Goal: Information Seeking & Learning: Check status

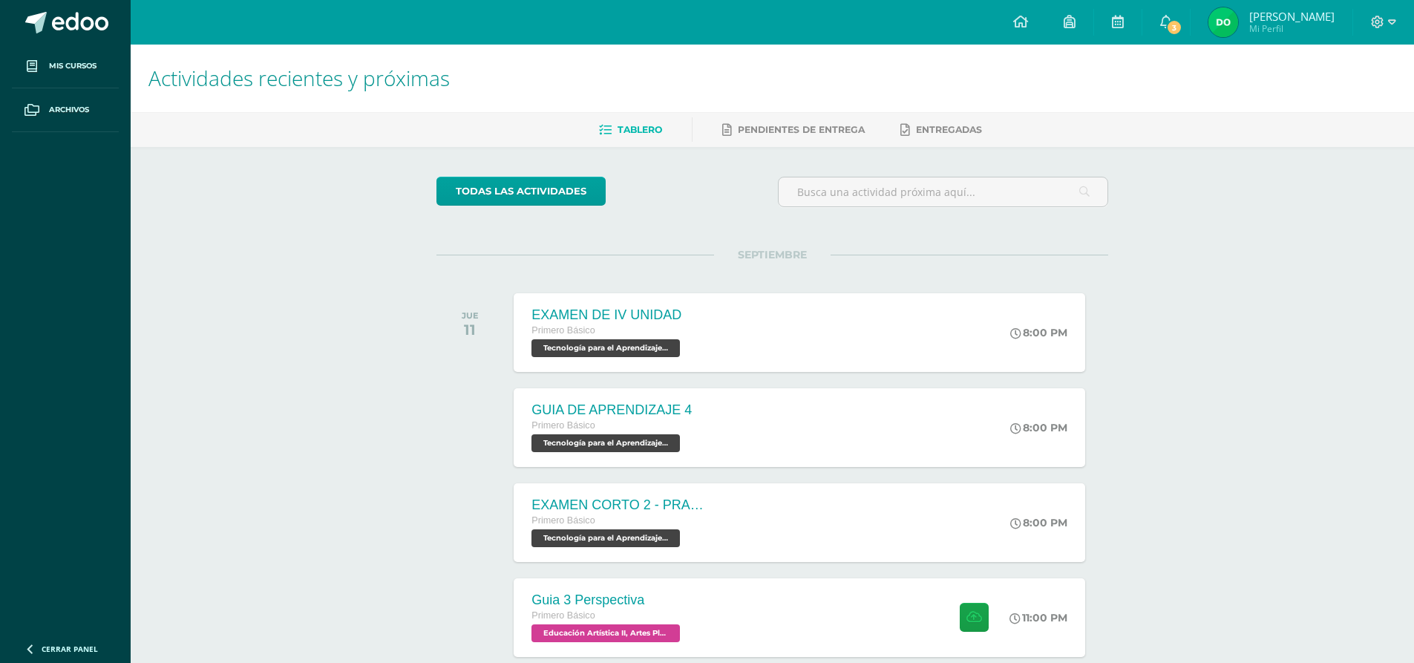
click at [1296, 11] on span "[PERSON_NAME]" at bounding box center [1291, 16] width 85 height 15
click at [1297, 11] on span "[PERSON_NAME]" at bounding box center [1291, 16] width 85 height 15
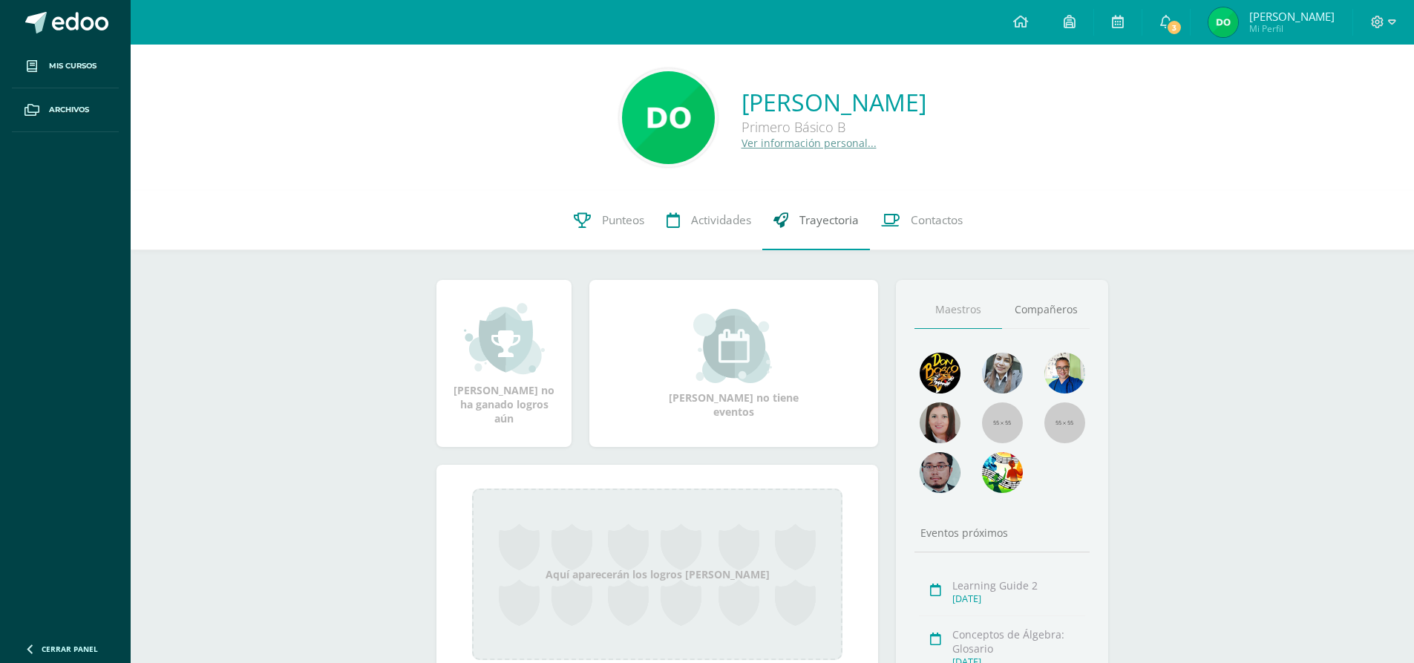
click at [783, 206] on link "Trayectoria" at bounding box center [816, 220] width 108 height 59
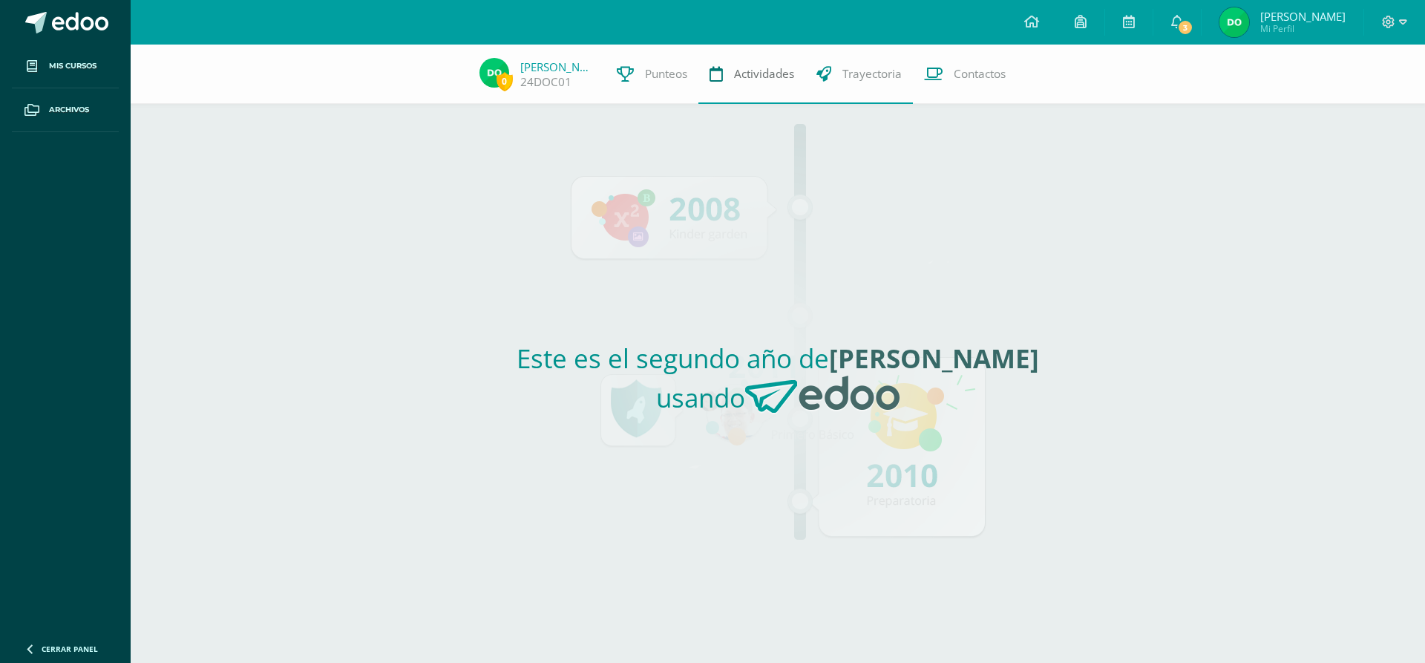
click at [725, 59] on link "Actividades" at bounding box center [751, 74] width 107 height 59
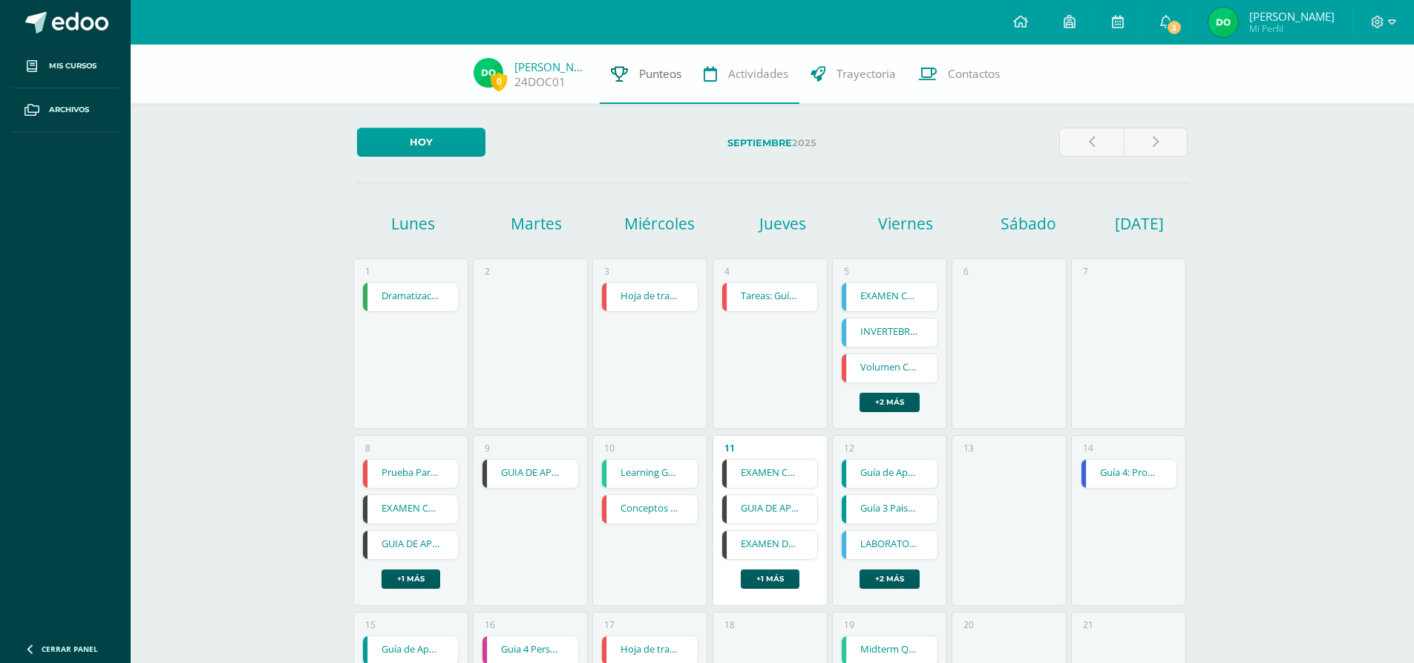
click at [640, 84] on link "Punteos" at bounding box center [646, 74] width 93 height 59
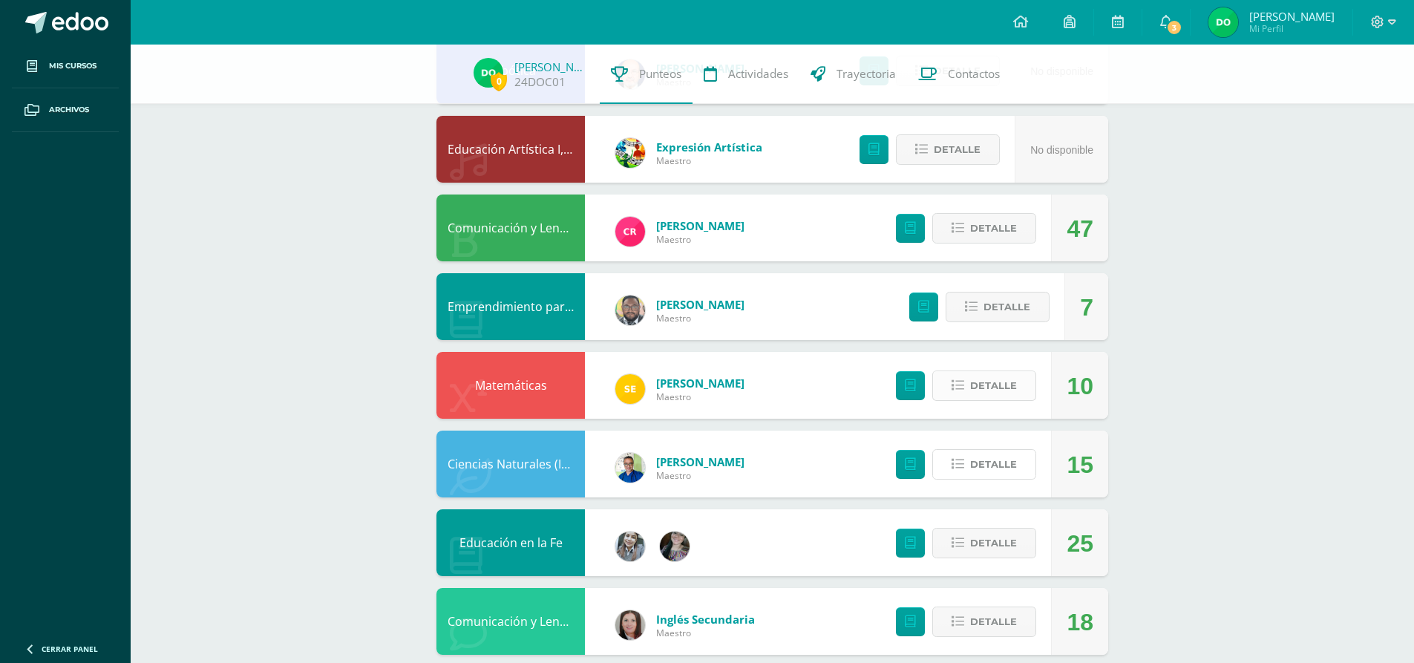
scroll to position [223, 0]
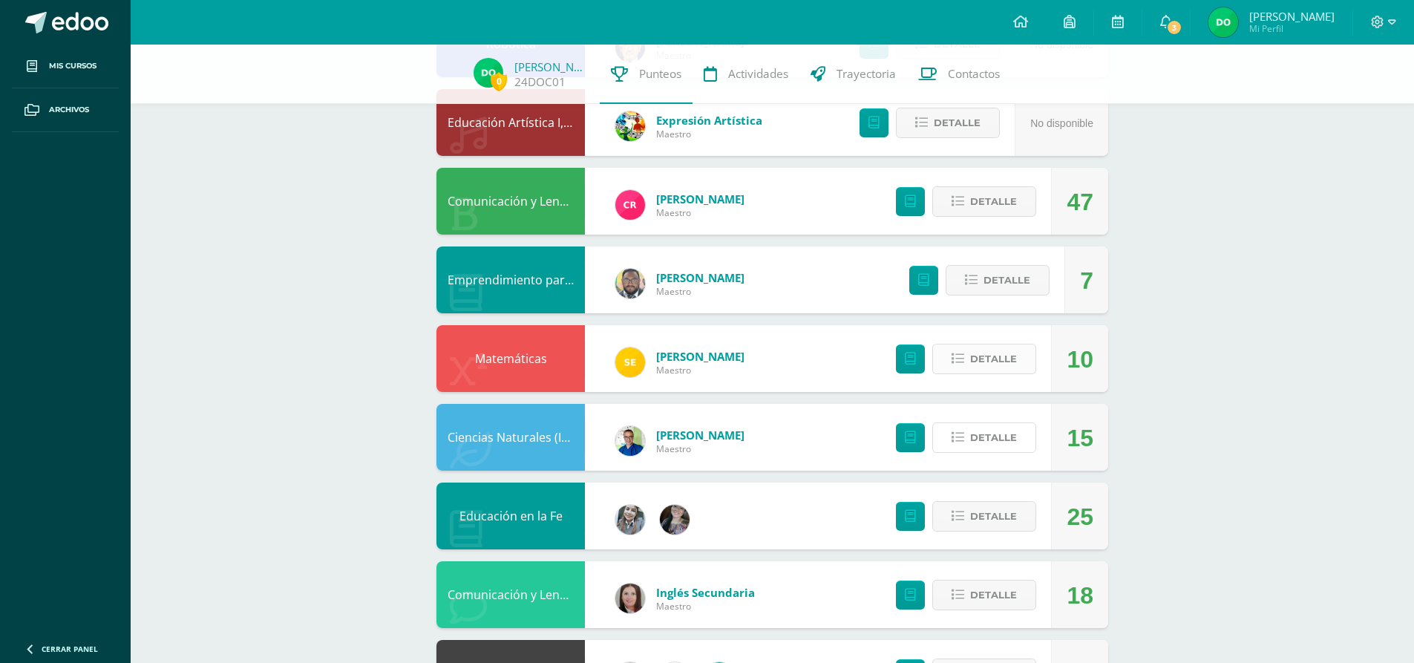
click at [962, 432] on button "Detalle" at bounding box center [984, 437] width 104 height 30
click at [970, 350] on button "Detalle" at bounding box center [984, 359] width 104 height 30
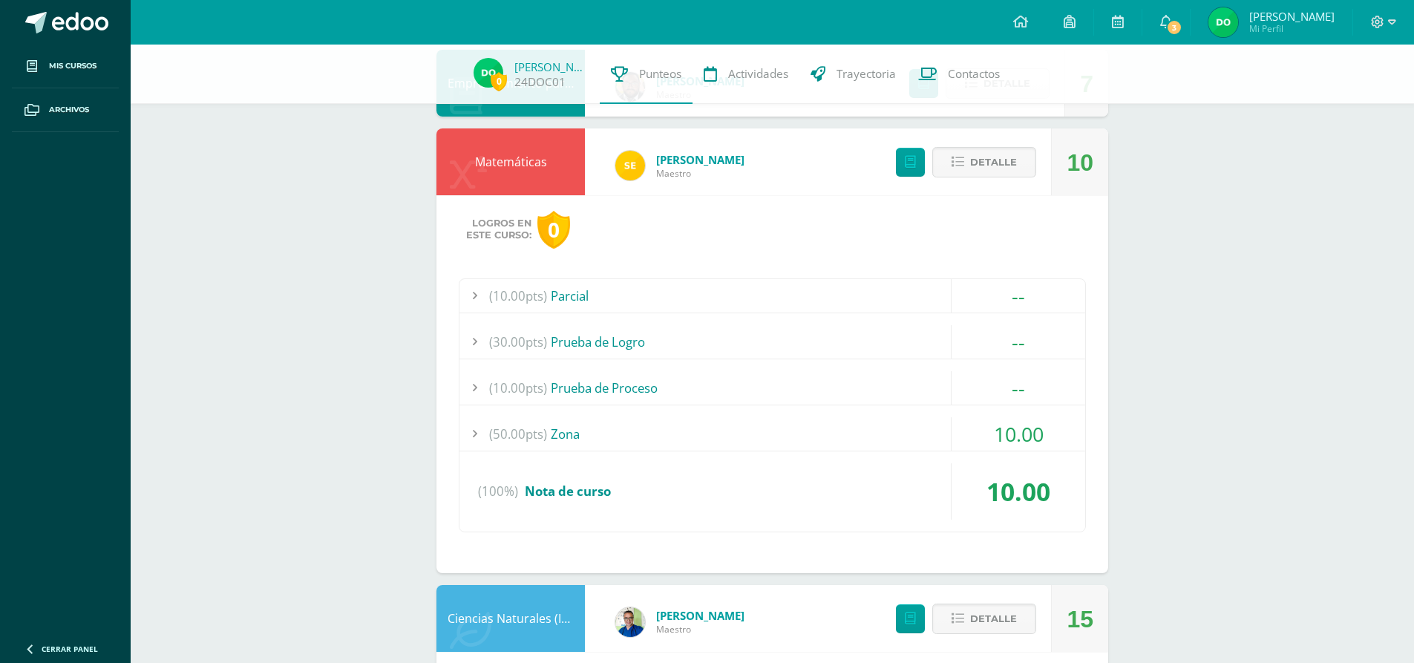
scroll to position [445, 0]
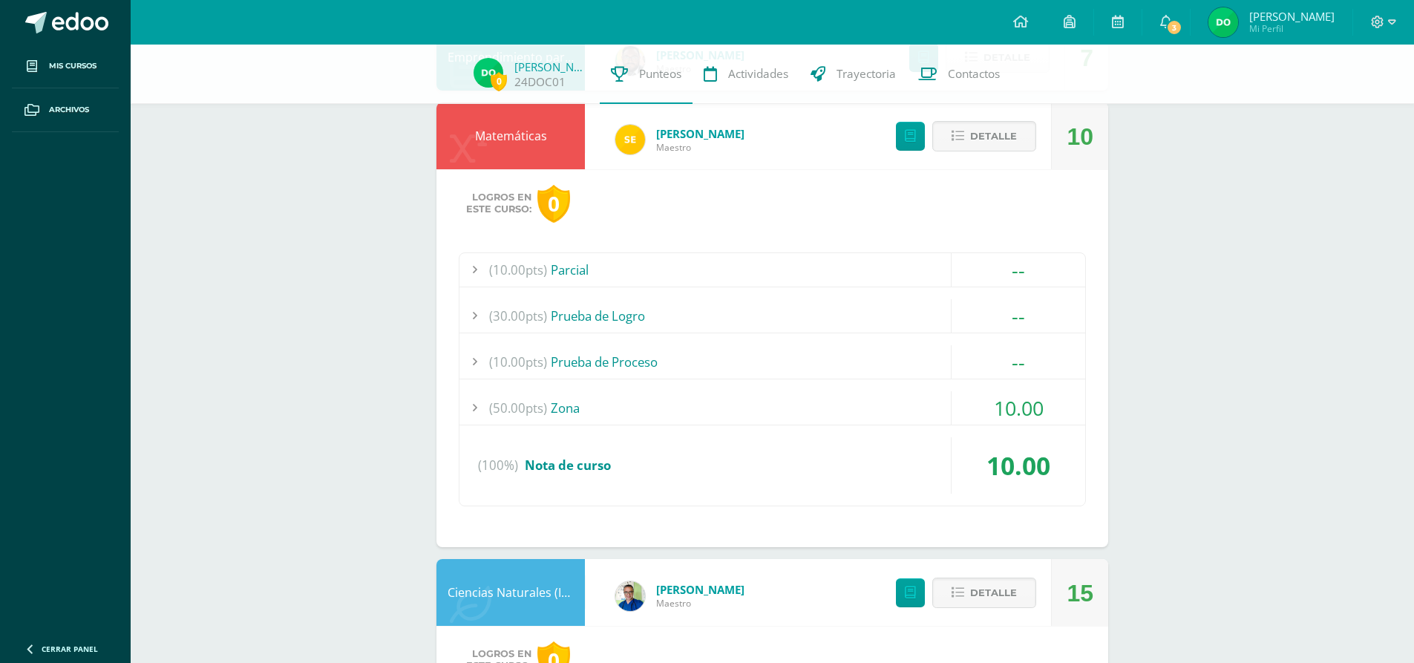
click at [939, 401] on div "(50.00pts) Zona" at bounding box center [772, 407] width 626 height 33
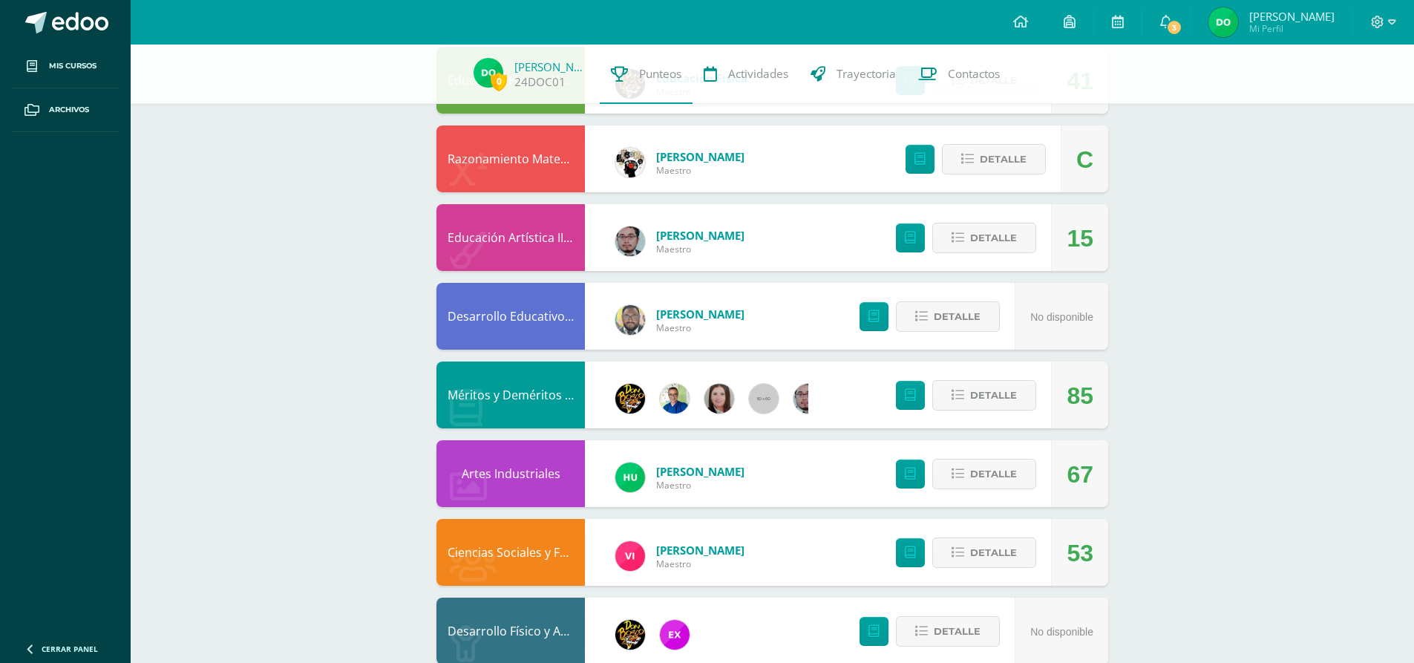
scroll to position [2035, 0]
